Goal: Transaction & Acquisition: Purchase product/service

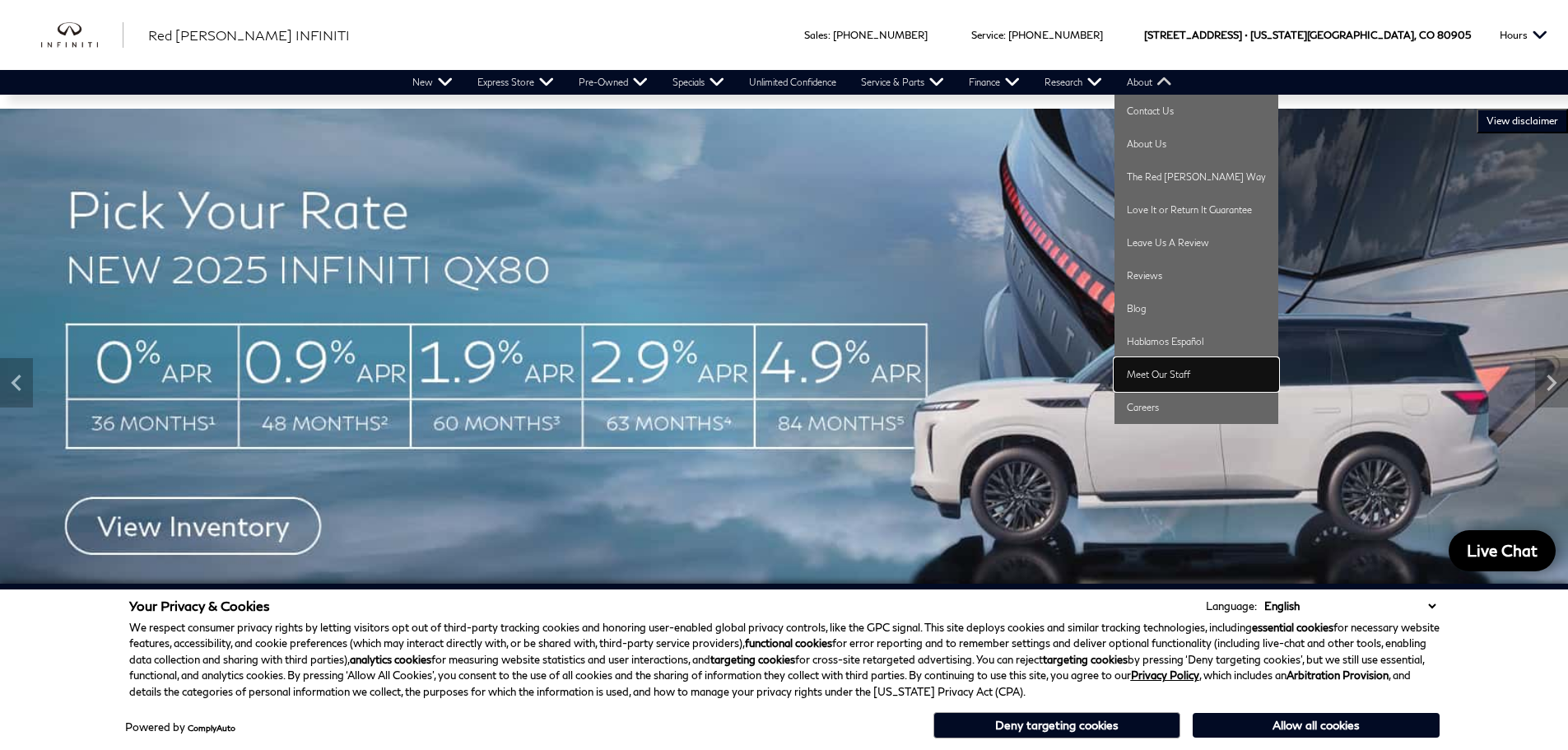
click at [1167, 375] on link "Meet Our Staff" at bounding box center [1196, 374] width 164 height 33
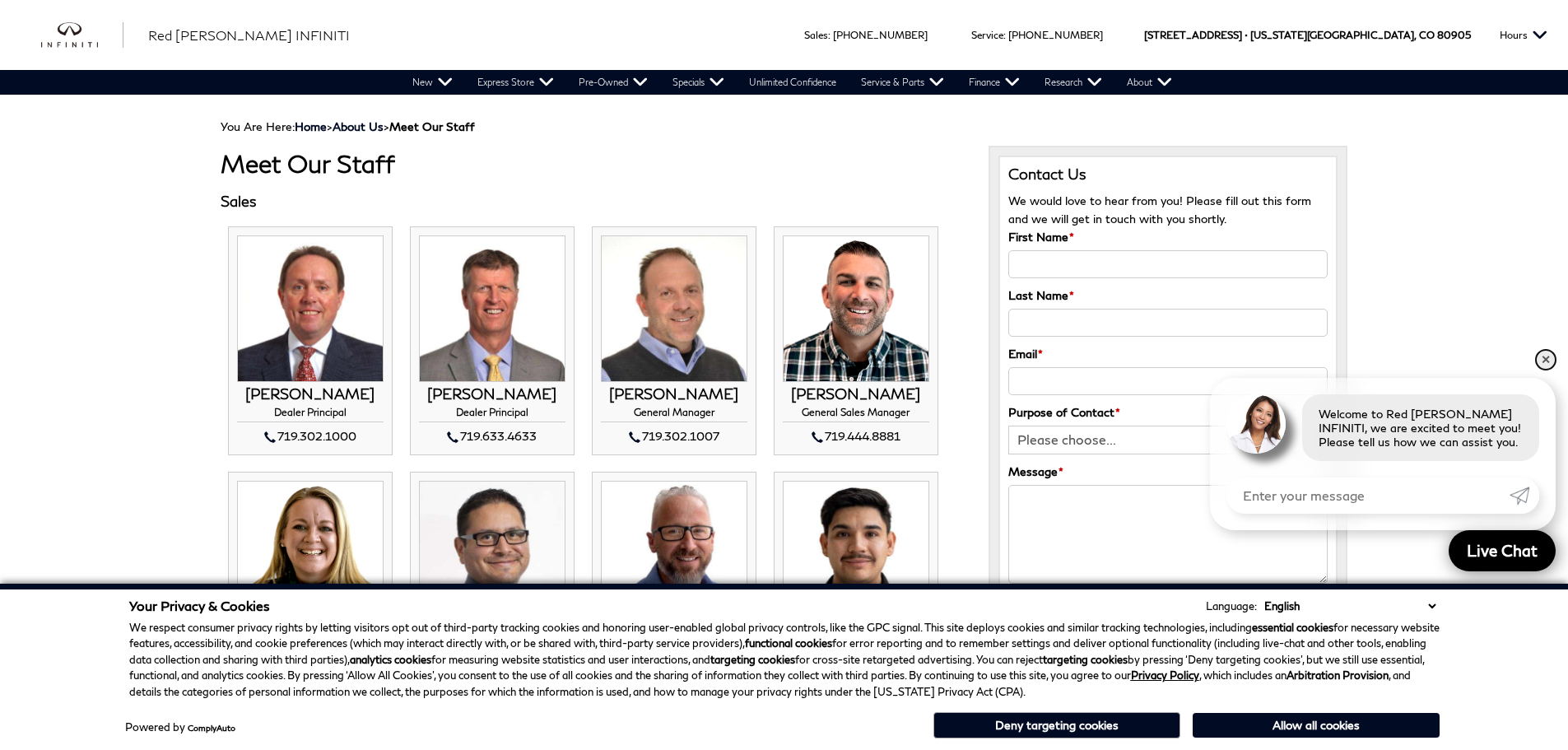
click at [1547, 357] on link "✕" at bounding box center [1545, 359] width 19 height 19
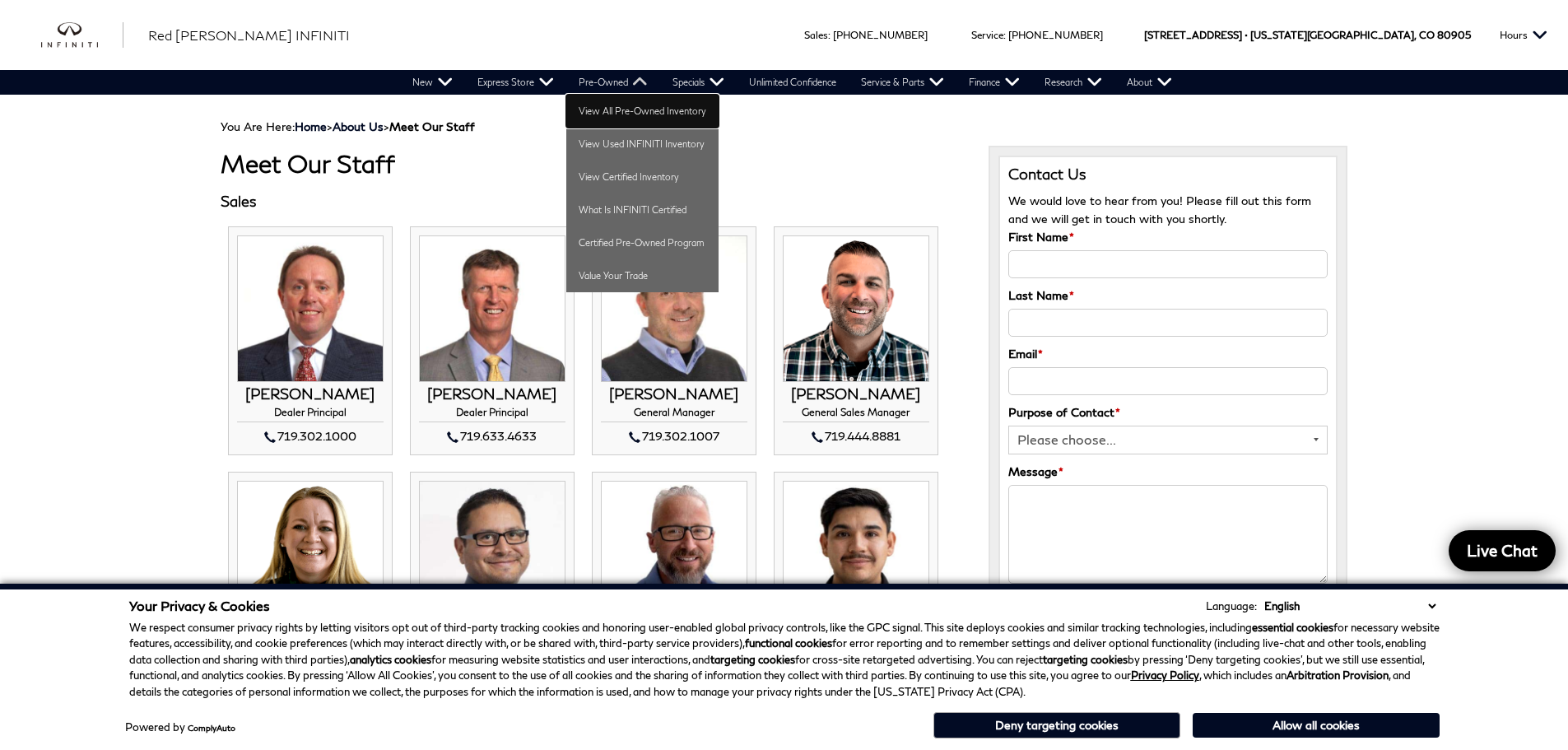
click at [623, 108] on link "View All Pre-Owned Inventory" at bounding box center [642, 111] width 152 height 33
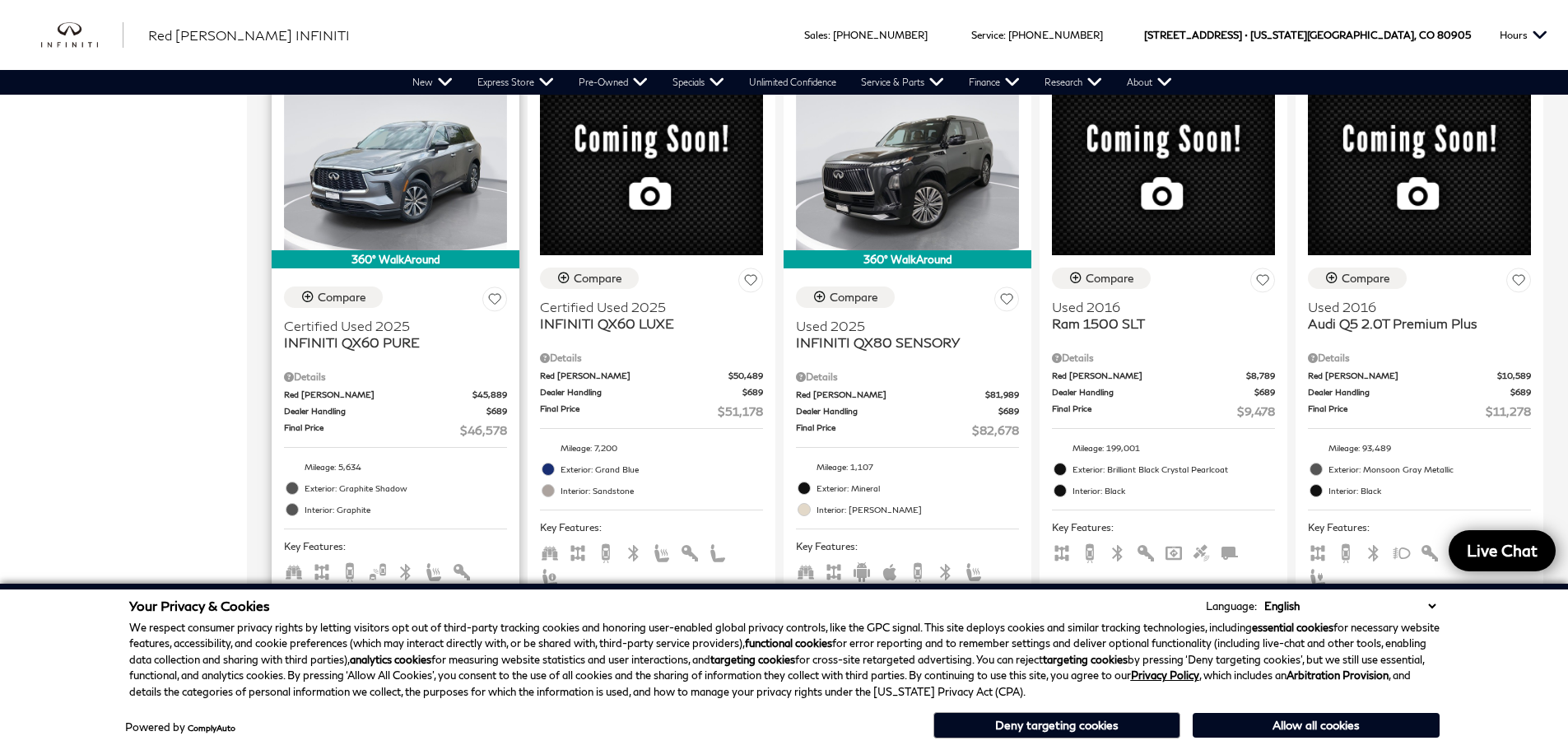
scroll to position [1070, 0]
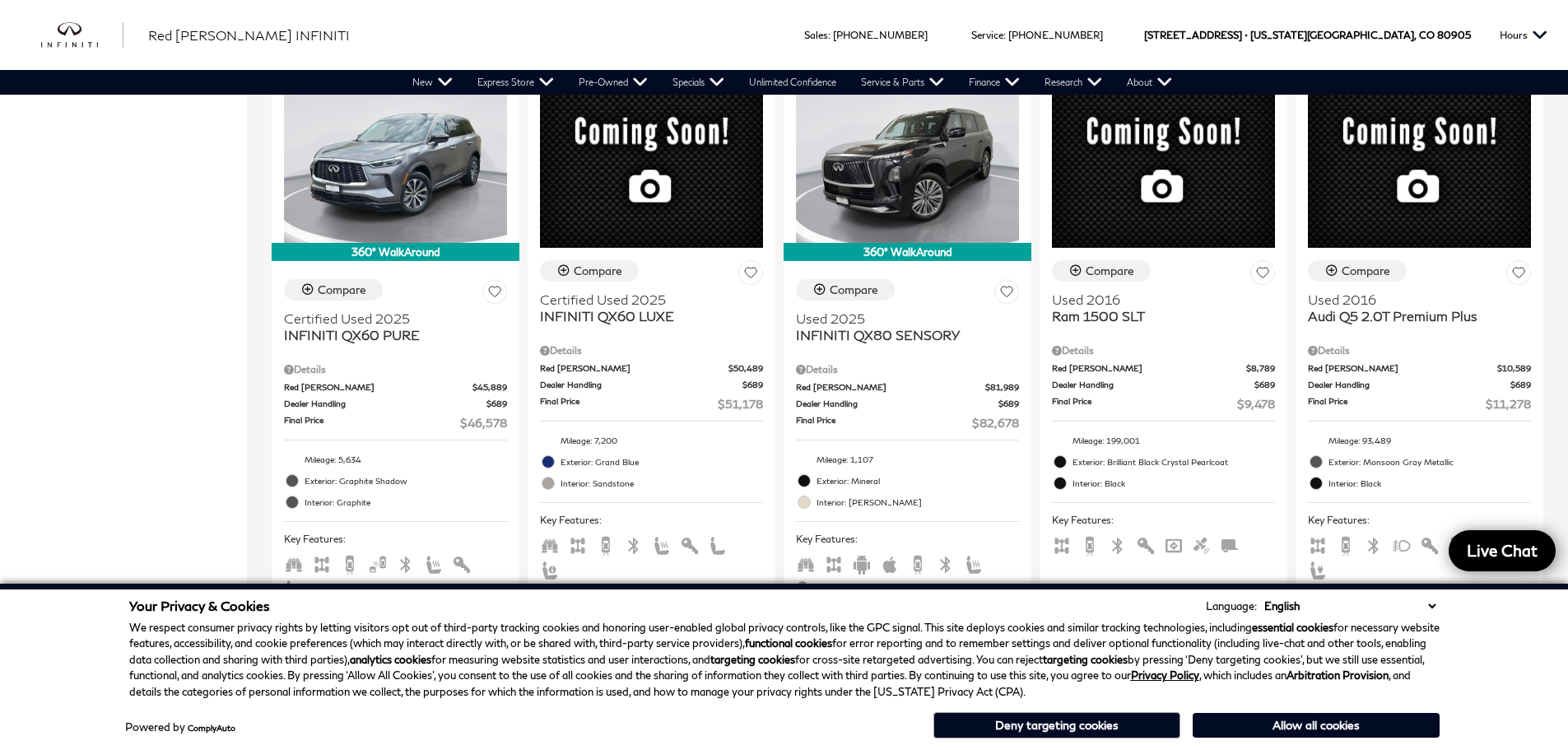
click at [119, 353] on div "Price $7,878 $82,678 Year Make Model Trim Features Fueltype Transmission Mileag…" at bounding box center [124, 679] width 247 height 2840
